Goal: Complete application form

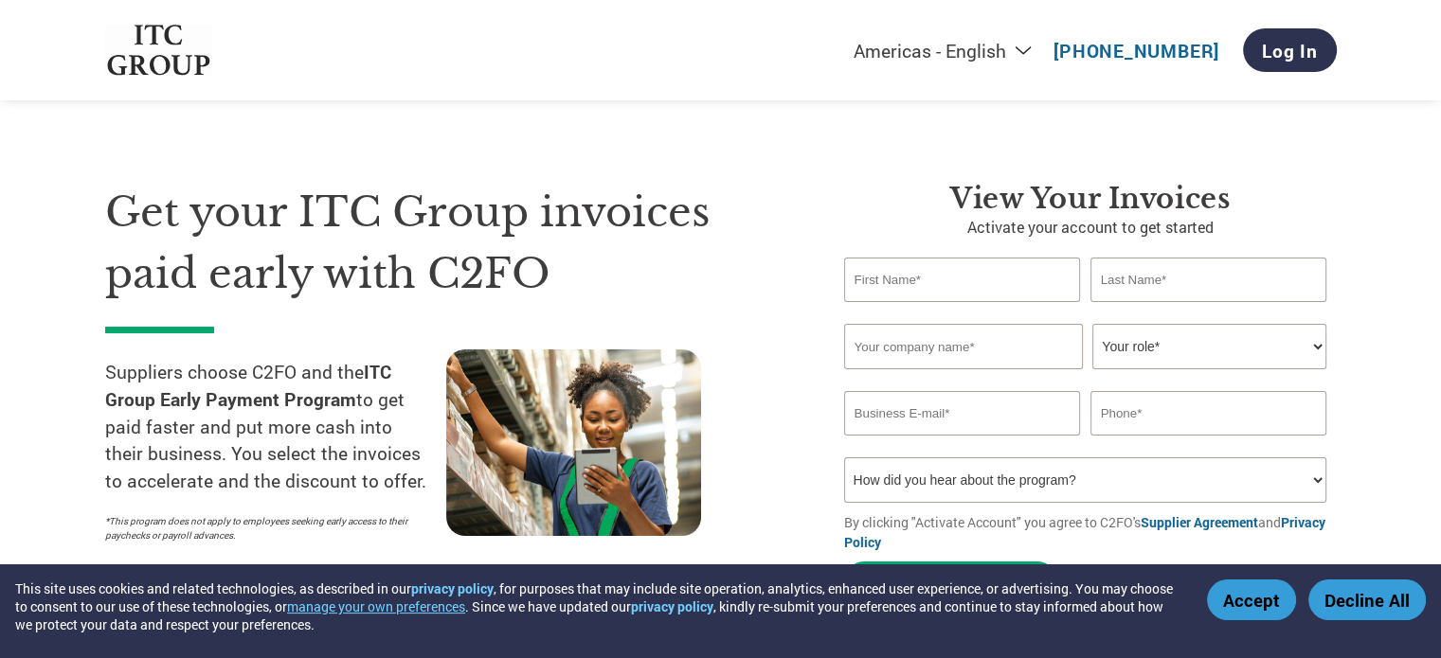
click at [1313, 347] on select "Your role* CFO Controller Credit Manager Finance Director Treasurer CEO Preside…" at bounding box center [1209, 346] width 234 height 45
click at [1322, 342] on select "Your role* CFO Controller Credit Manager Finance Director Treasurer CEO Preside…" at bounding box center [1209, 346] width 234 height 45
click at [1361, 215] on section "Get your ITC Group invoices paid early with C2FO Suppliers choose C2FO and the …" at bounding box center [720, 373] width 1441 height 595
click at [1311, 475] on select "How did you hear about the program? Received a letter Email Social Media Online…" at bounding box center [1085, 480] width 483 height 45
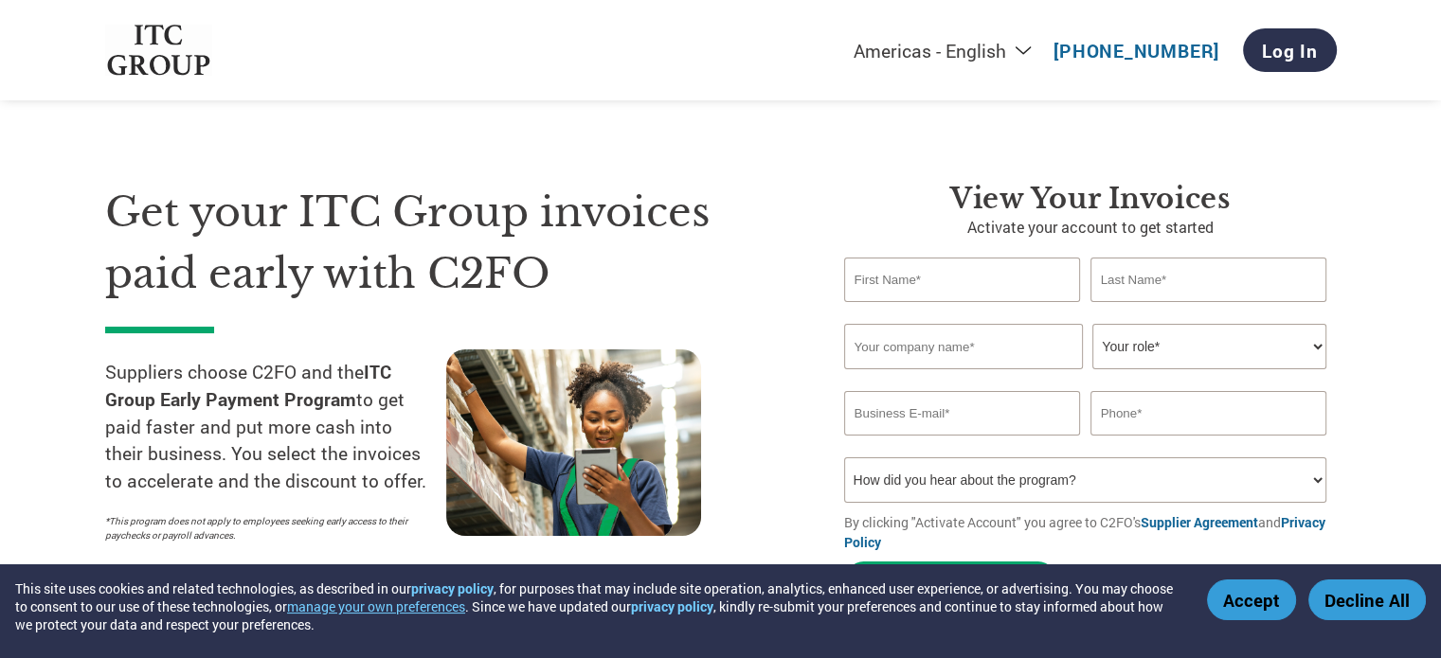
select select "Email"
click at [844, 458] on select "How did you hear about the program? Received a letter Email Social Media Online…" at bounding box center [1085, 480] width 483 height 45
click at [928, 281] on input "text" at bounding box center [962, 280] width 237 height 45
type input "harish"
click at [1146, 289] on input "text" at bounding box center [1208, 280] width 237 height 45
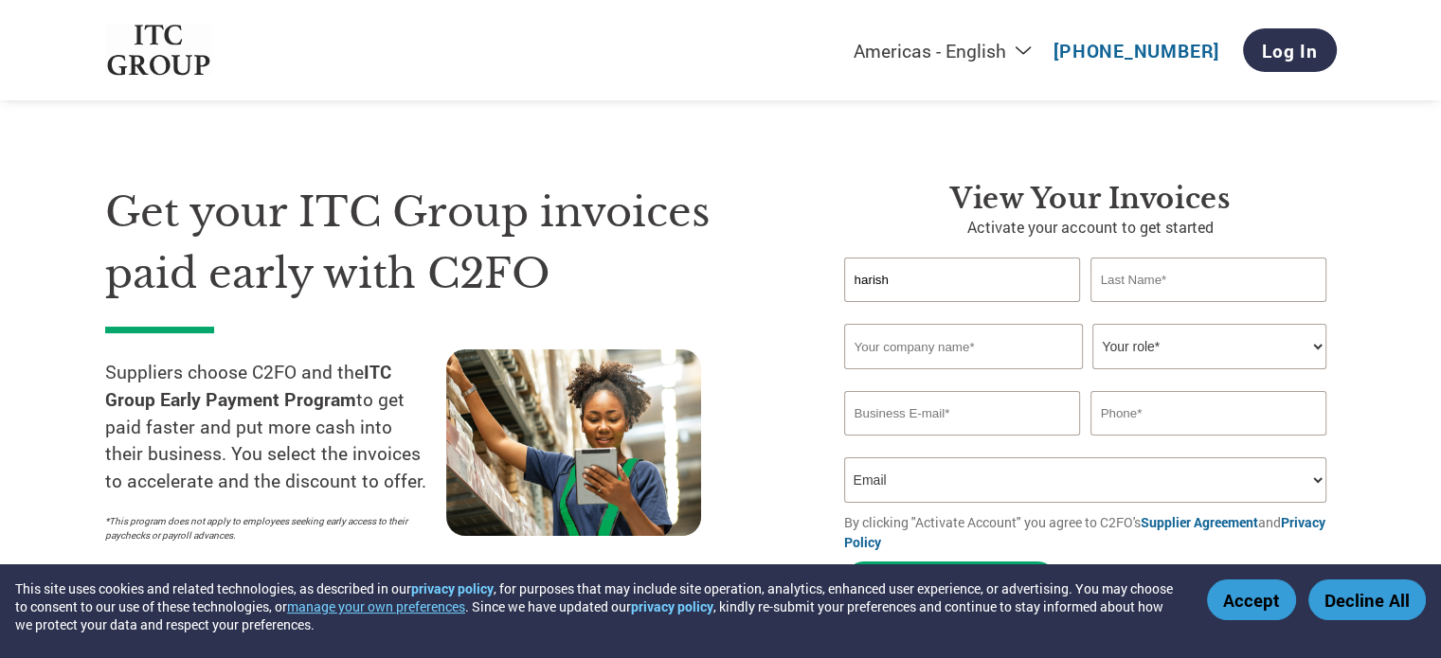
click at [971, 359] on input "text" at bounding box center [963, 346] width 239 height 45
type input "[PERSON_NAME] electricals"
click at [1207, 354] on select "Your role* CFO Controller Credit Manager Finance Director Treasurer CEO Preside…" at bounding box center [1209, 346] width 234 height 45
select select "OFFICE_MANAGER"
click at [1092, 324] on select "Your role* CFO Controller Credit Manager Finance Director Treasurer CEO Preside…" at bounding box center [1209, 346] width 234 height 45
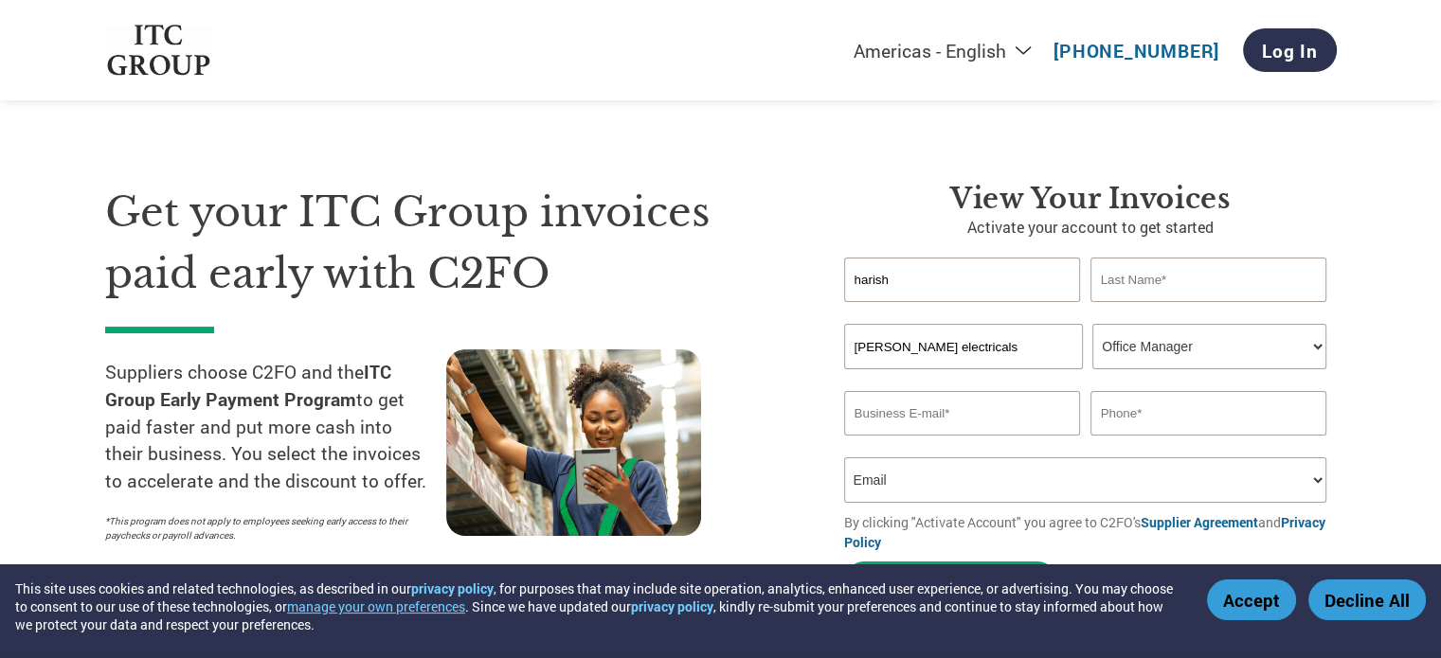
click at [928, 415] on input "email" at bounding box center [962, 413] width 237 height 45
type input "[EMAIL_ADDRESS][DOMAIN_NAME]"
click at [1129, 410] on input "text" at bounding box center [1208, 413] width 237 height 45
type input "9164499661"
click at [1306, 480] on select "How did you hear about the program? Received a letter Email Social Media Online…" at bounding box center [1085, 480] width 483 height 45
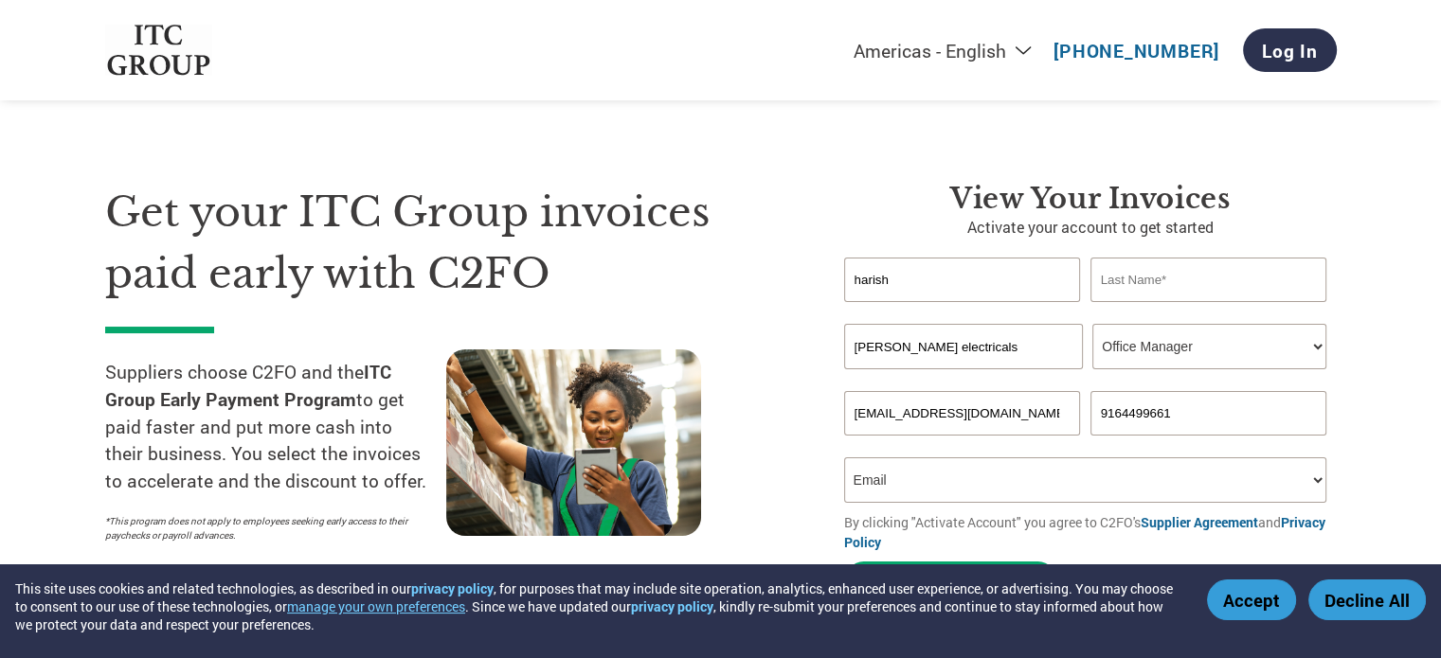
click at [844, 458] on select "How did you hear about the program? Received a letter Email Social Media Online…" at bounding box center [1085, 480] width 483 height 45
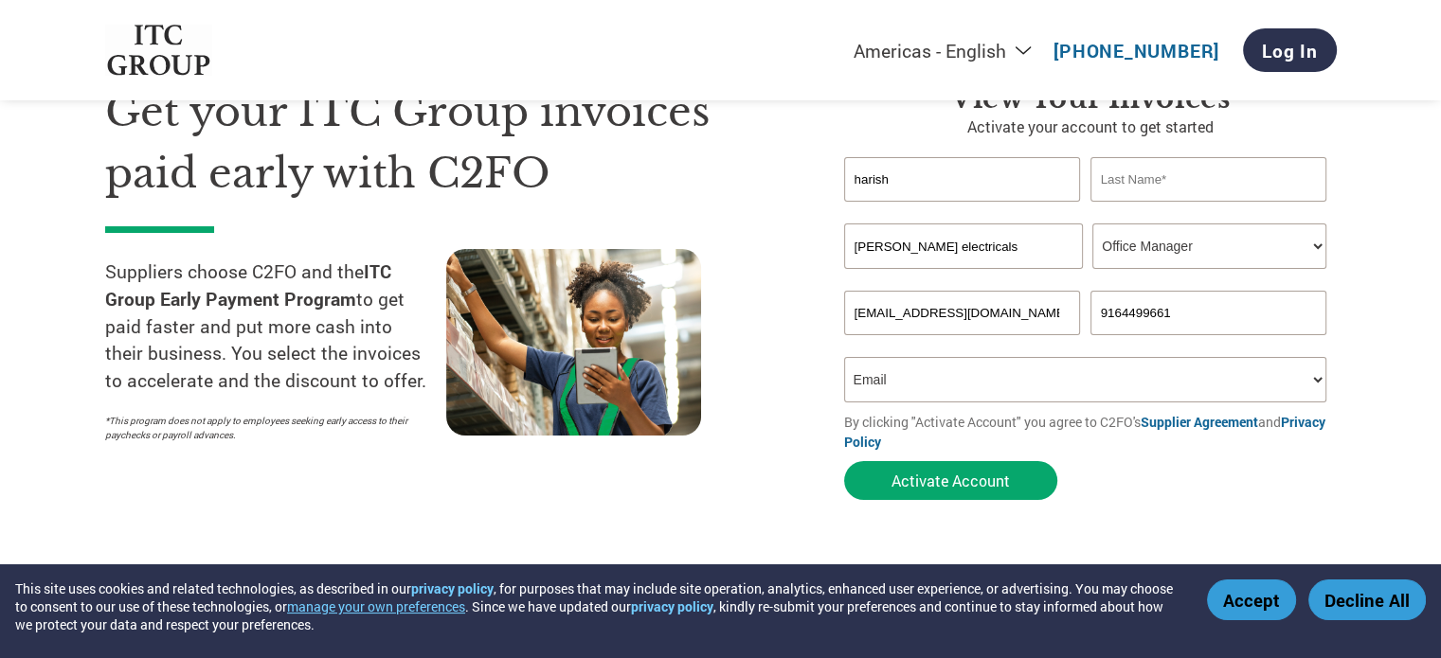
scroll to position [189, 0]
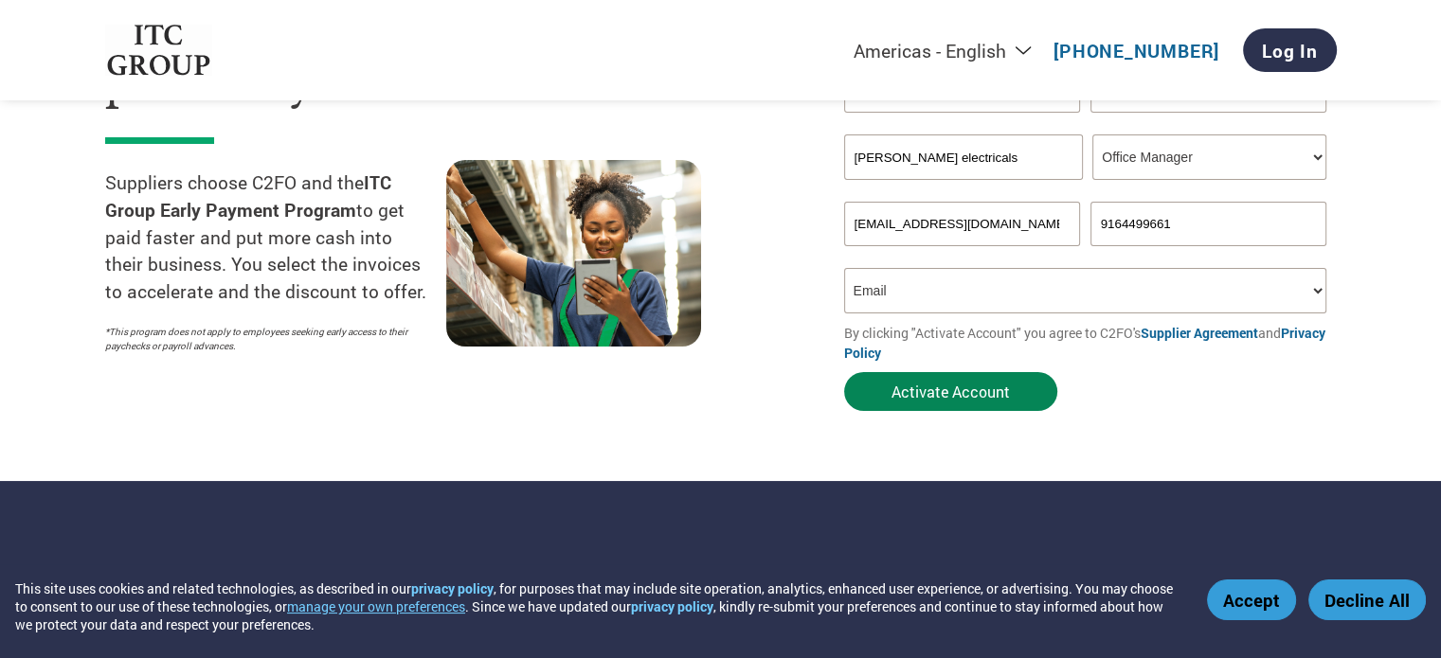
click at [986, 387] on button "Activate Account" at bounding box center [950, 391] width 213 height 39
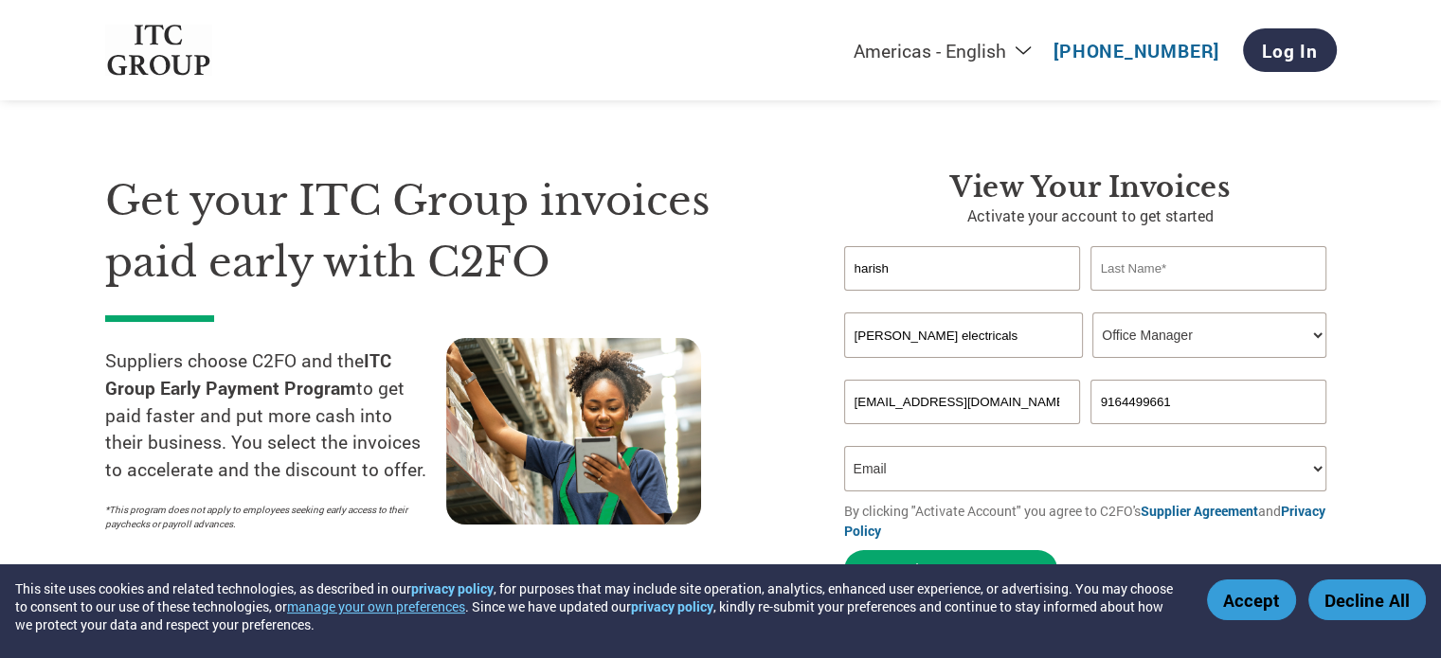
scroll to position [0, 0]
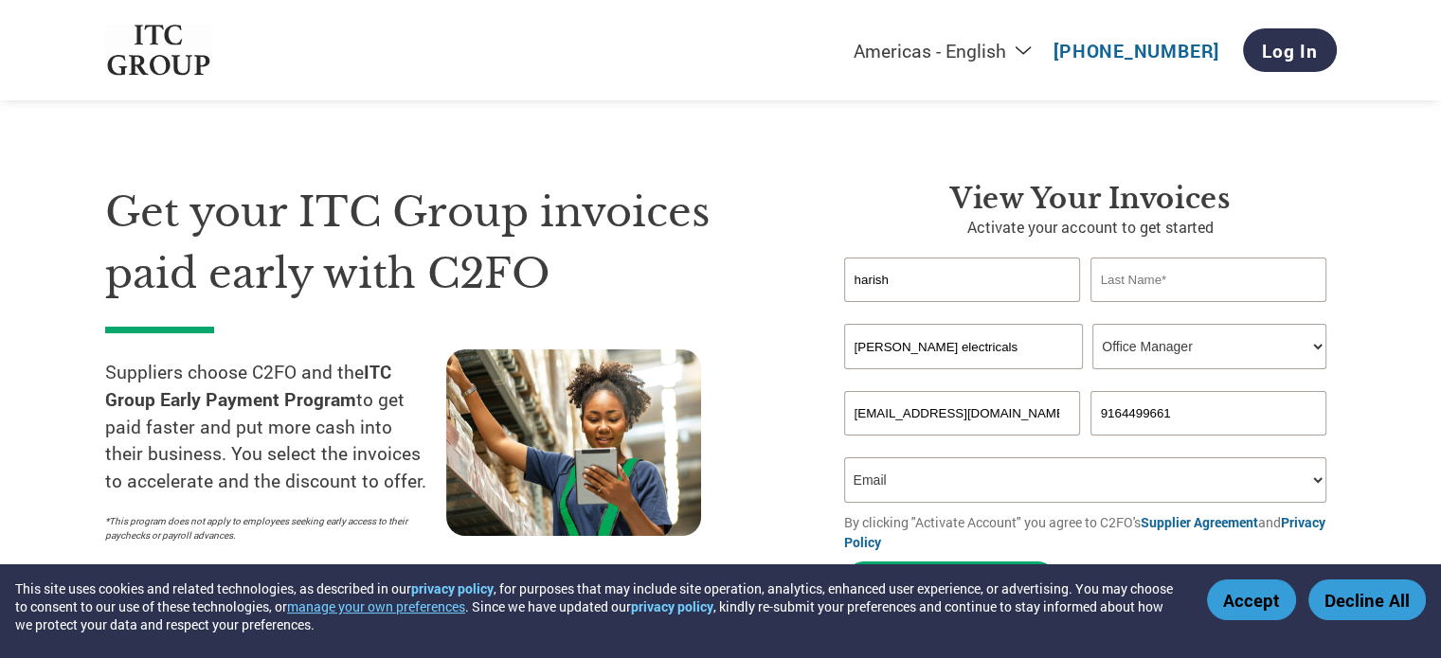
click at [1127, 286] on input "text" at bounding box center [1208, 280] width 237 height 45
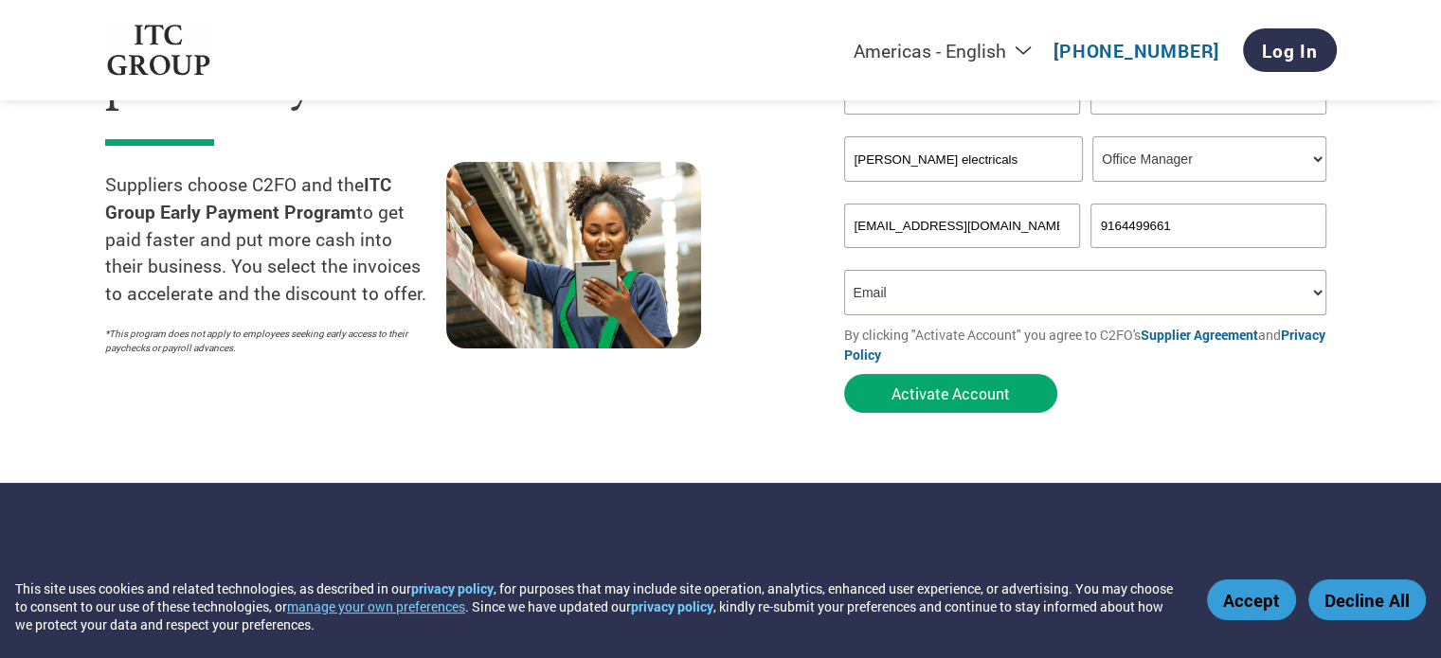
scroll to position [189, 0]
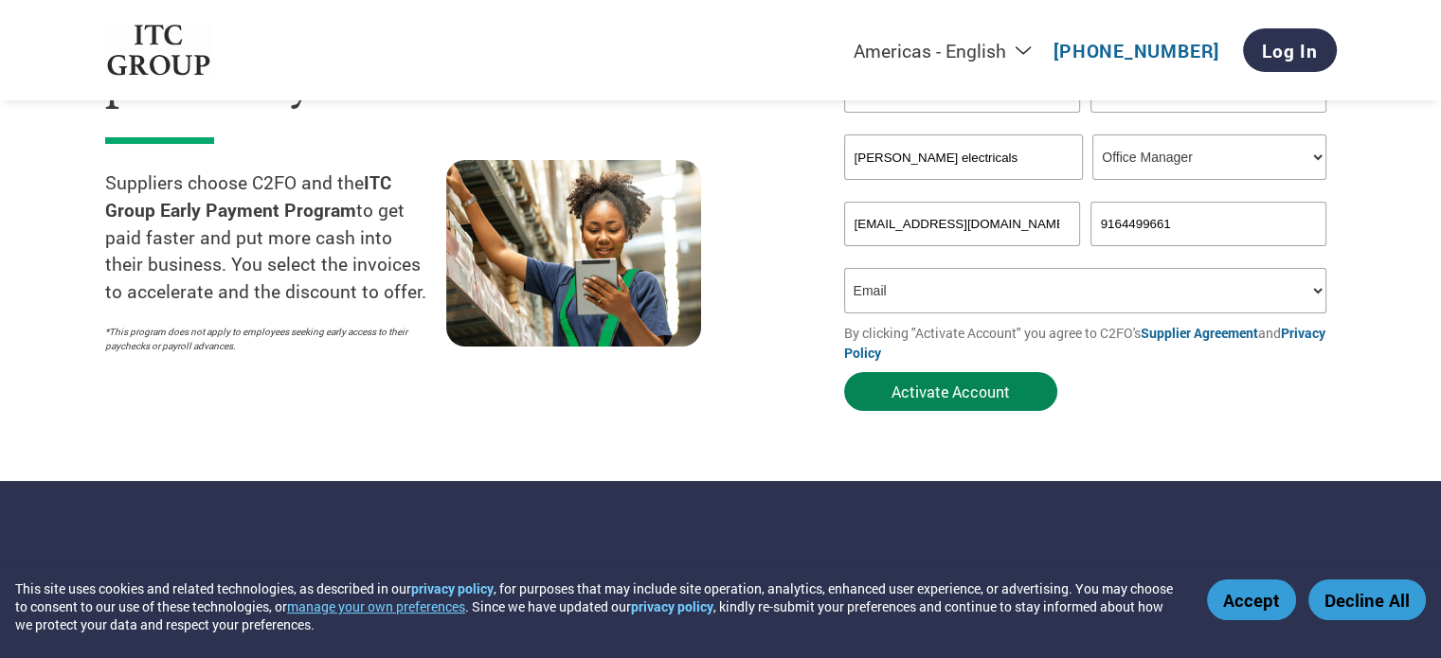
type input "harish"
click at [958, 380] on button "Activate Account" at bounding box center [950, 391] width 213 height 39
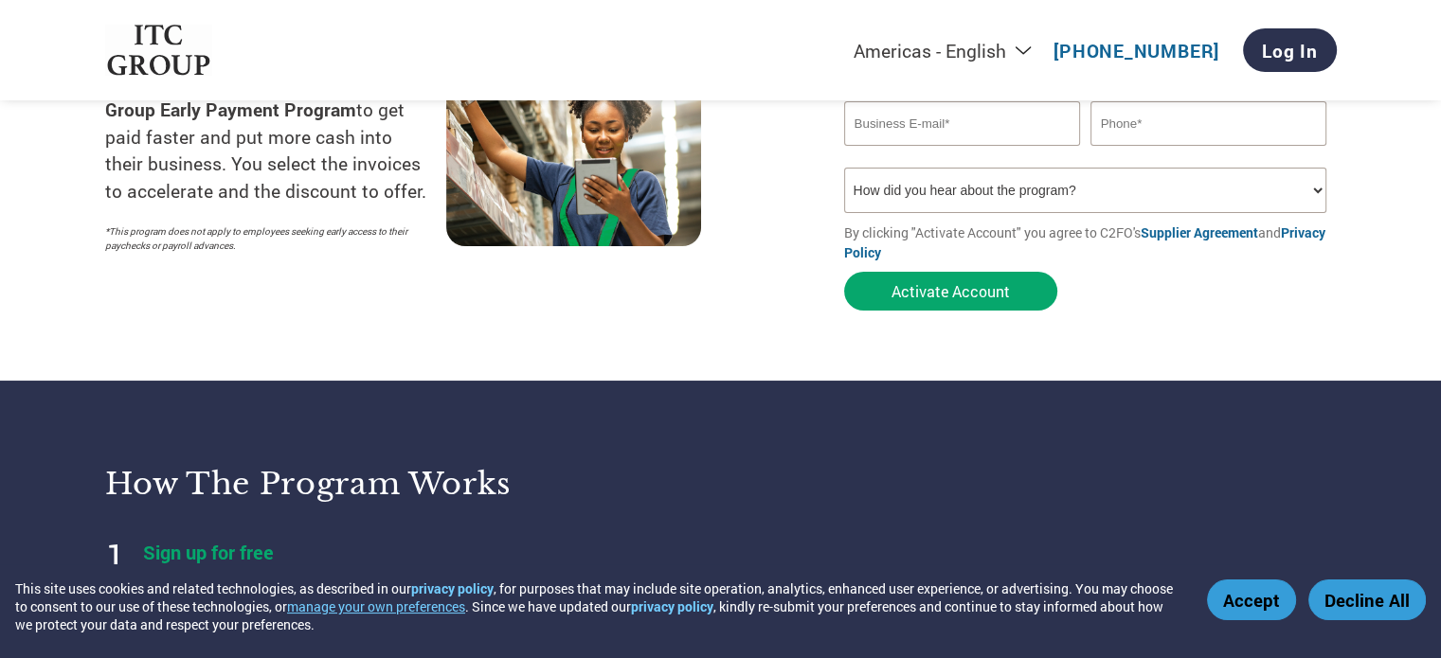
scroll to position [379, 0]
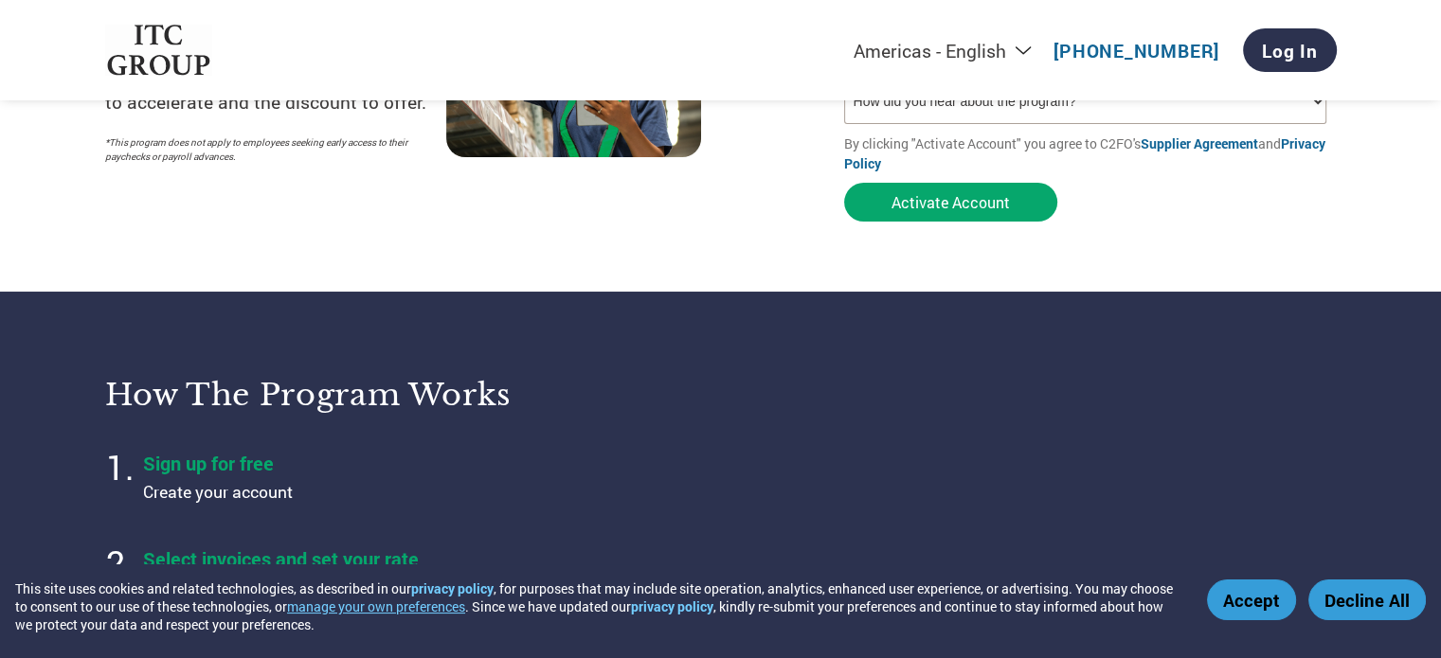
click at [1266, 607] on button "Accept" at bounding box center [1251, 600] width 89 height 41
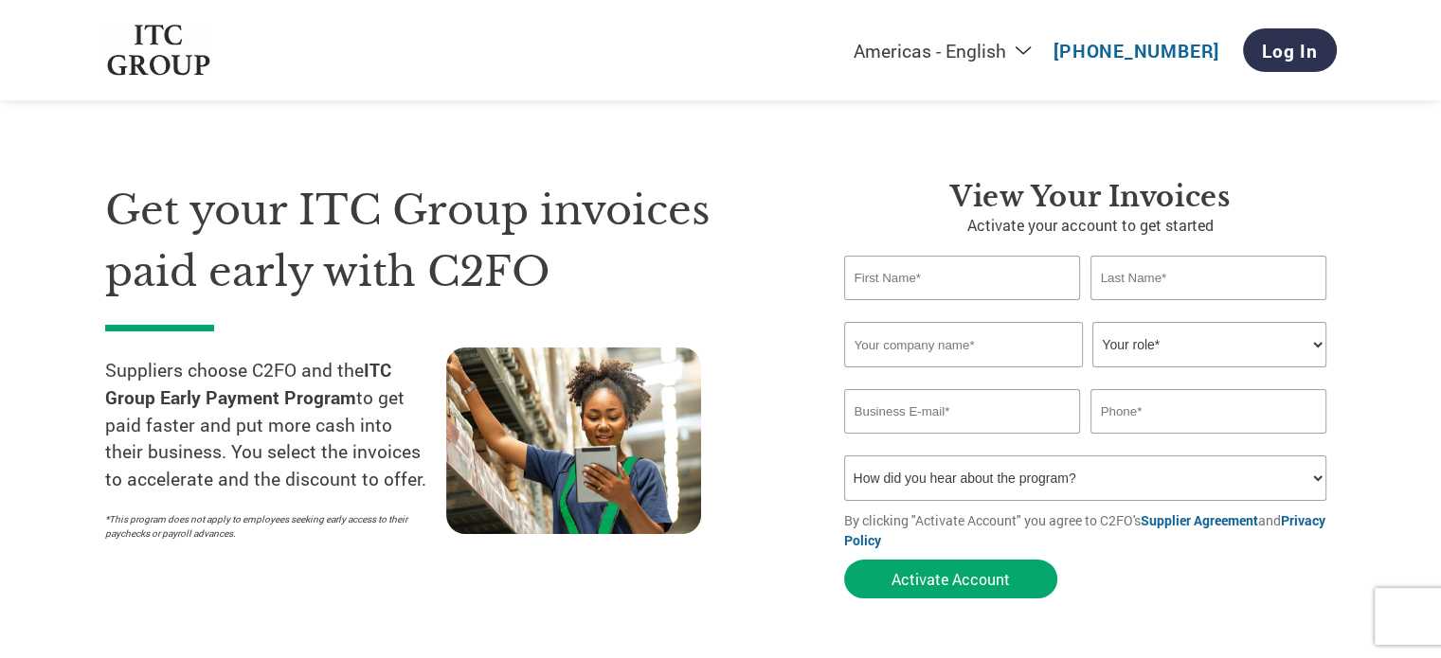
scroll to position [0, 0]
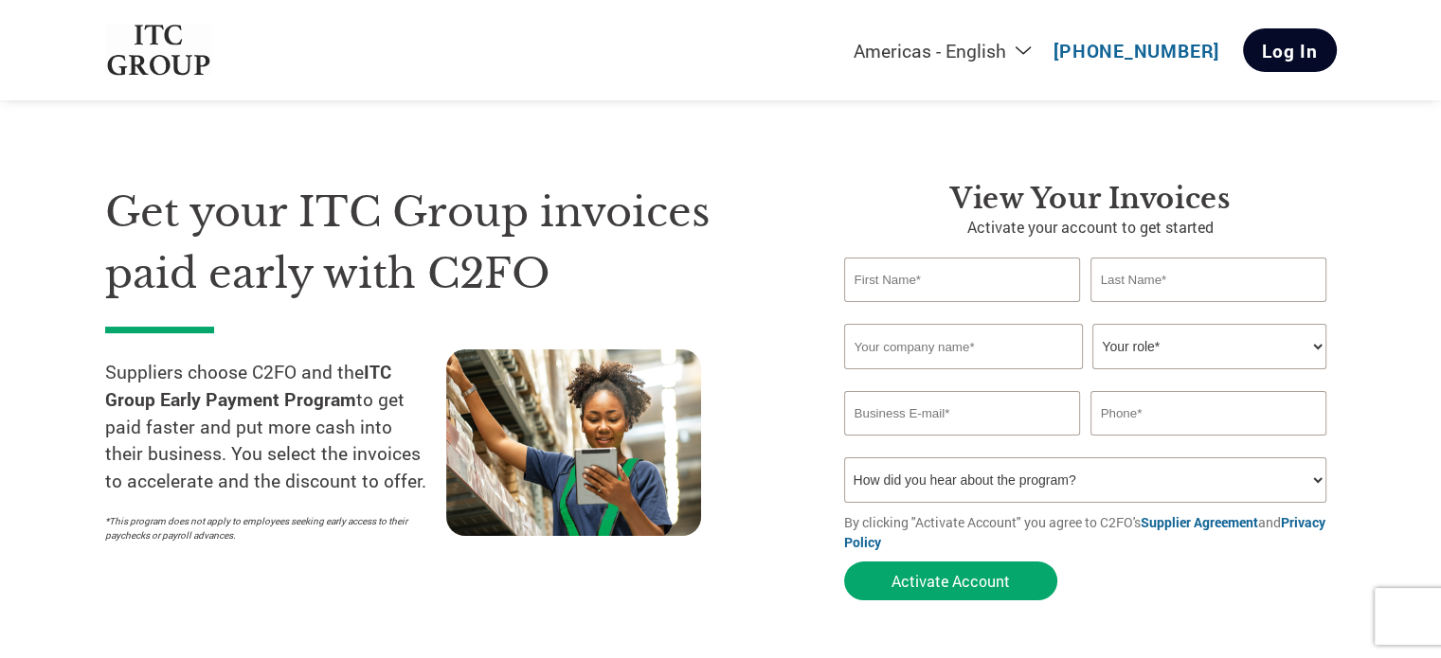
click at [1285, 52] on link "Log In" at bounding box center [1290, 50] width 94 height 44
